Goal: Information Seeking & Learning: Understand process/instructions

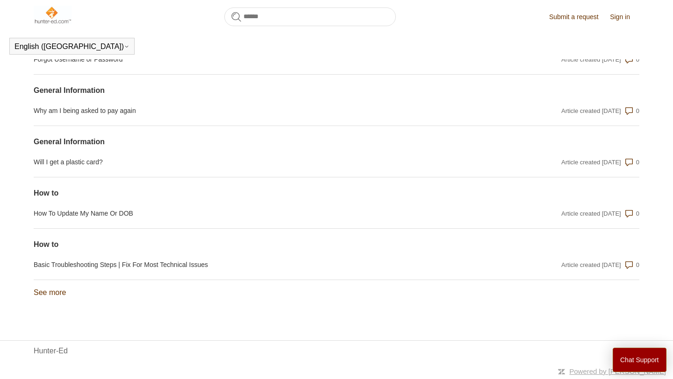
scroll to position [739, 0]
click at [60, 291] on link "See more items from recent activity" at bounding box center [50, 293] width 32 height 8
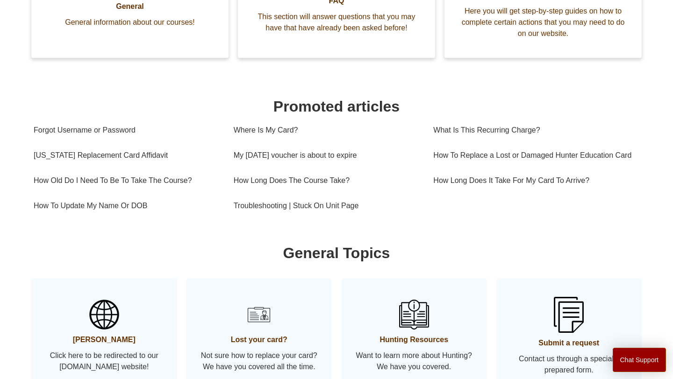
scroll to position [0, 0]
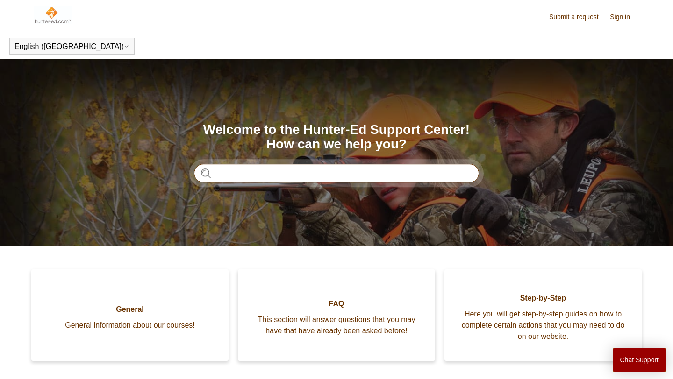
click at [355, 179] on input "Search" at bounding box center [336, 173] width 285 height 19
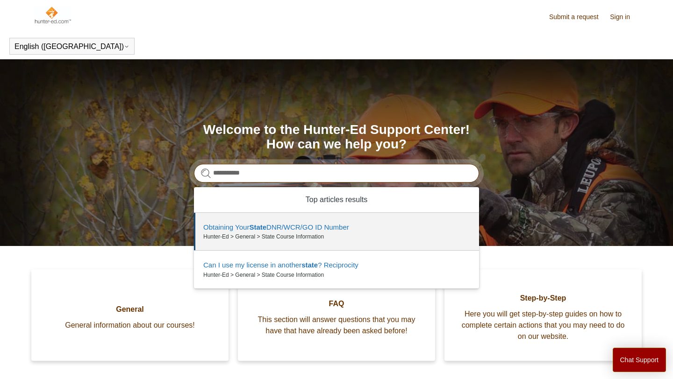
type input "**********"
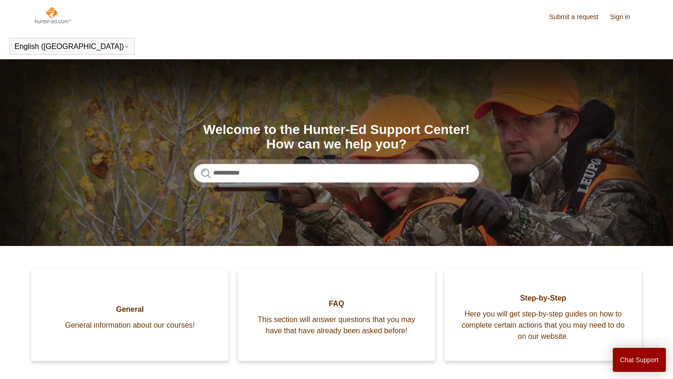
click at [431, 51] on header "English (US) Español Français" at bounding box center [336, 46] width 673 height 26
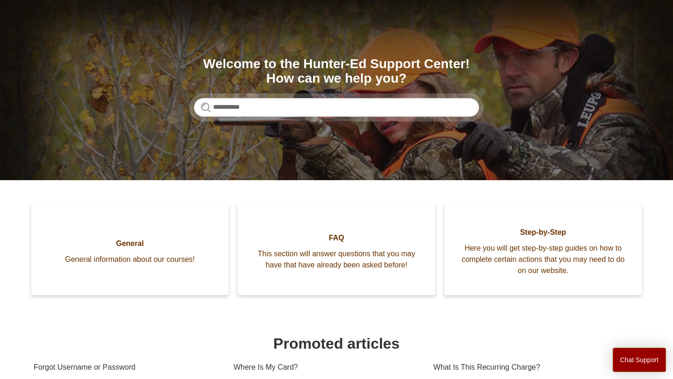
scroll to position [66, 0]
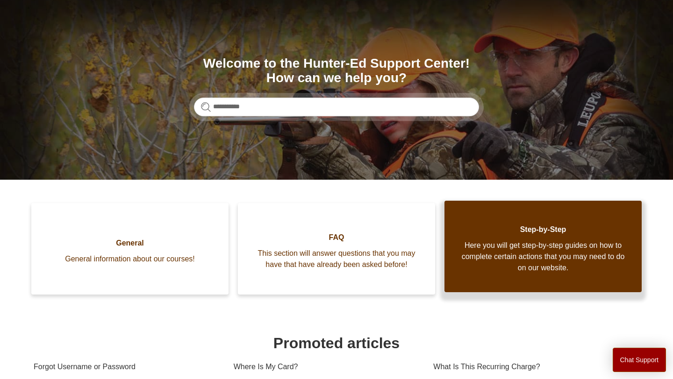
click at [518, 216] on link "Step-by-Step Here you will get step-by-step guides on how to complete certain a…" at bounding box center [542, 247] width 197 height 92
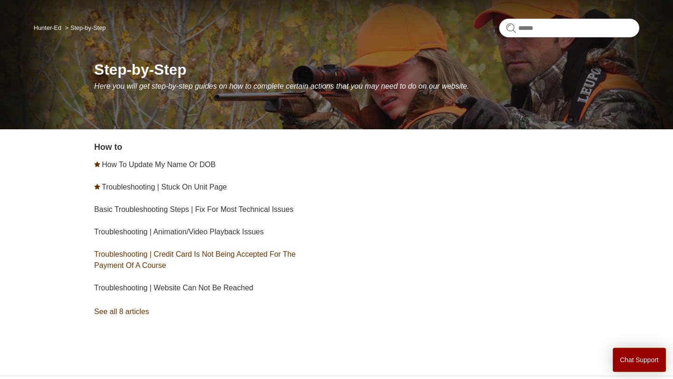
scroll to position [100, 0]
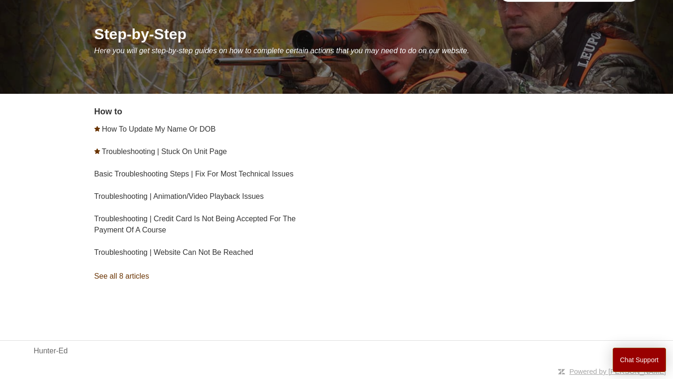
click at [131, 278] on link "See all 8 articles" at bounding box center [216, 276] width 245 height 25
